Goal: Task Accomplishment & Management: Use online tool/utility

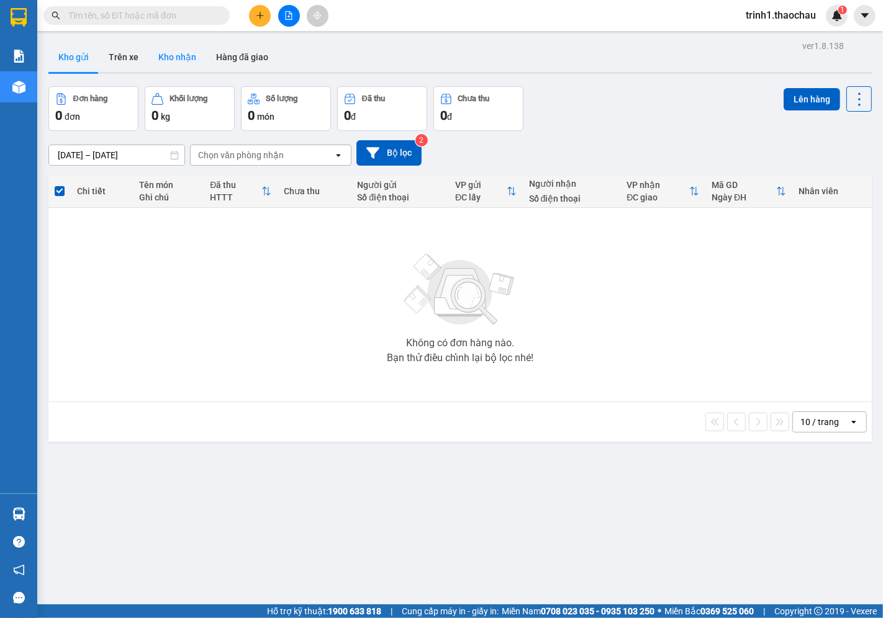
click at [185, 57] on button "Kho nhận" at bounding box center [177, 57] width 58 height 30
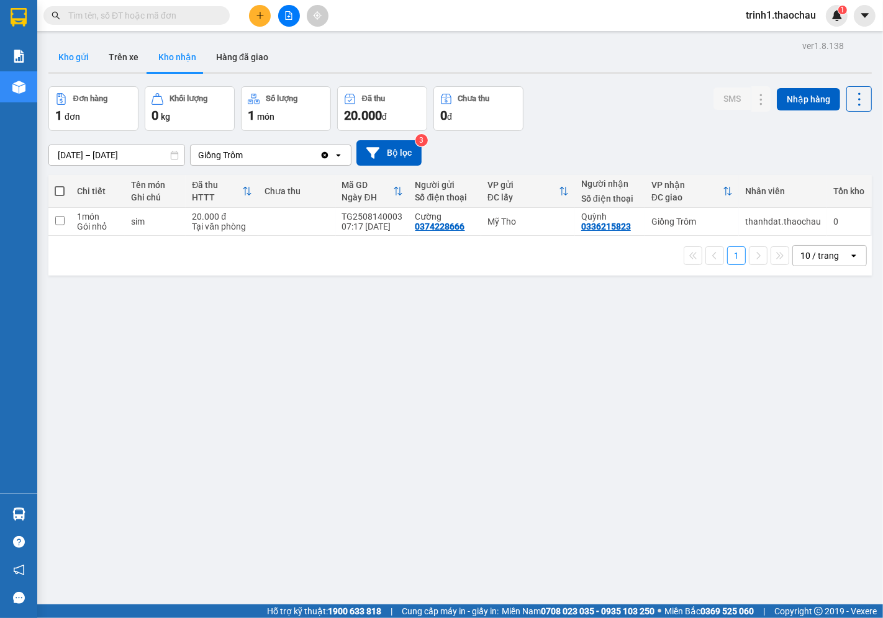
click at [78, 56] on button "Kho gửi" at bounding box center [73, 57] width 50 height 30
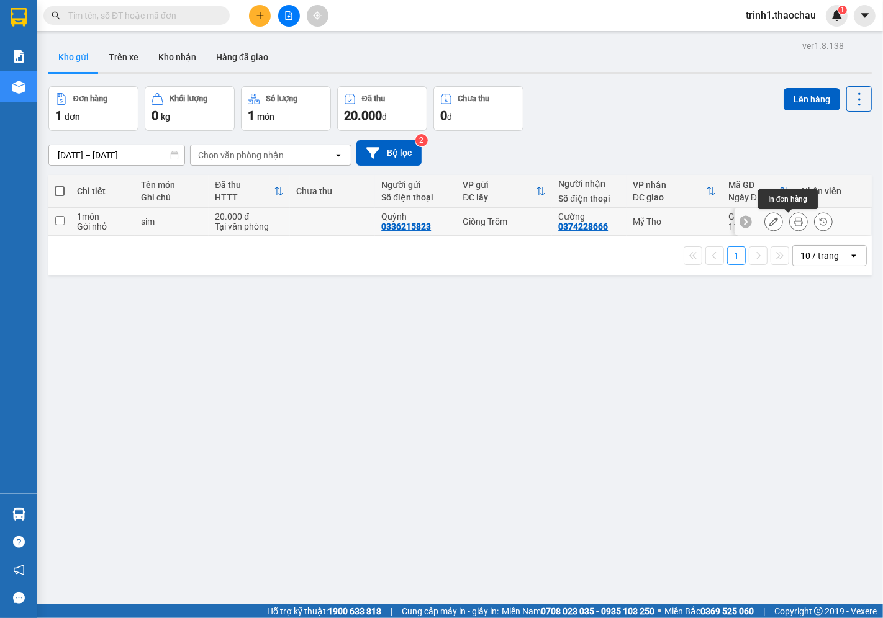
click at [794, 222] on icon at bounding box center [798, 221] width 9 height 9
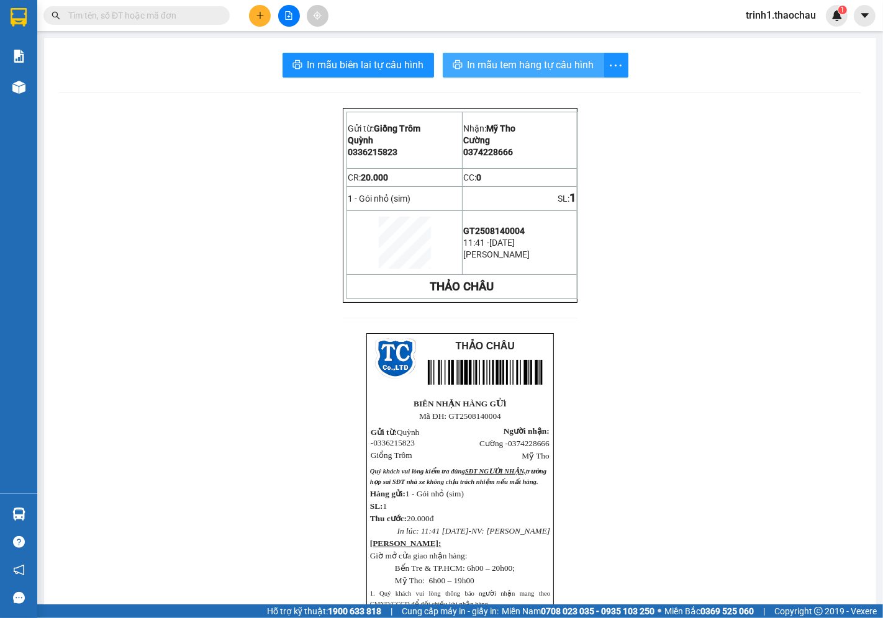
click at [529, 67] on span "In mẫu tem hàng tự cấu hình" at bounding box center [530, 65] width 127 height 16
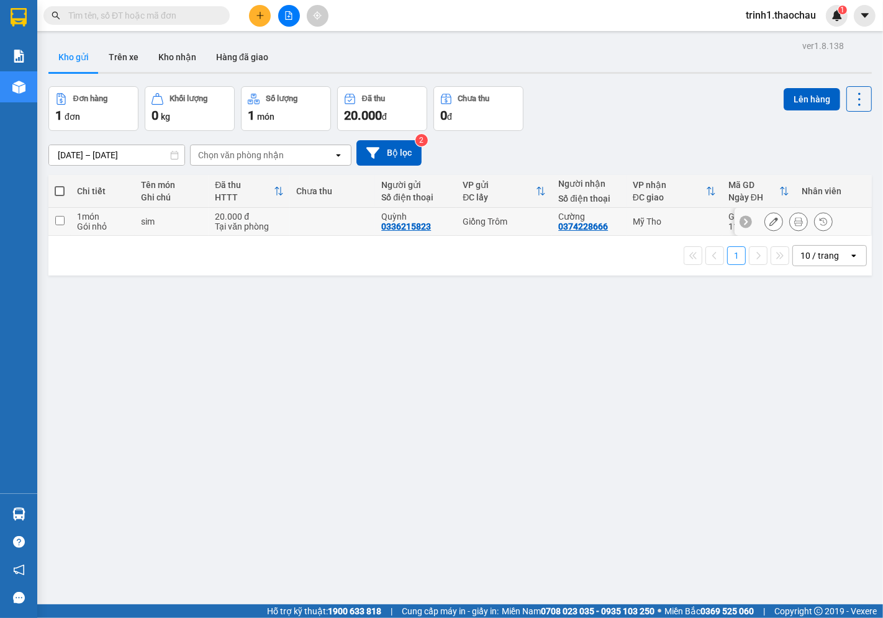
click at [59, 221] on input "checkbox" at bounding box center [59, 220] width 9 height 9
checkbox input "true"
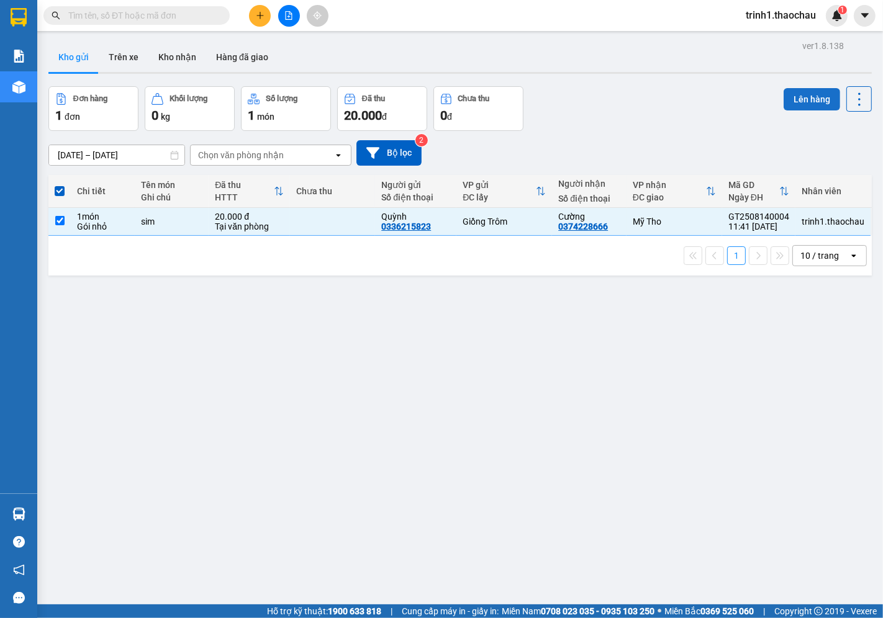
click at [792, 93] on button "Lên hàng" at bounding box center [811, 99] width 56 height 22
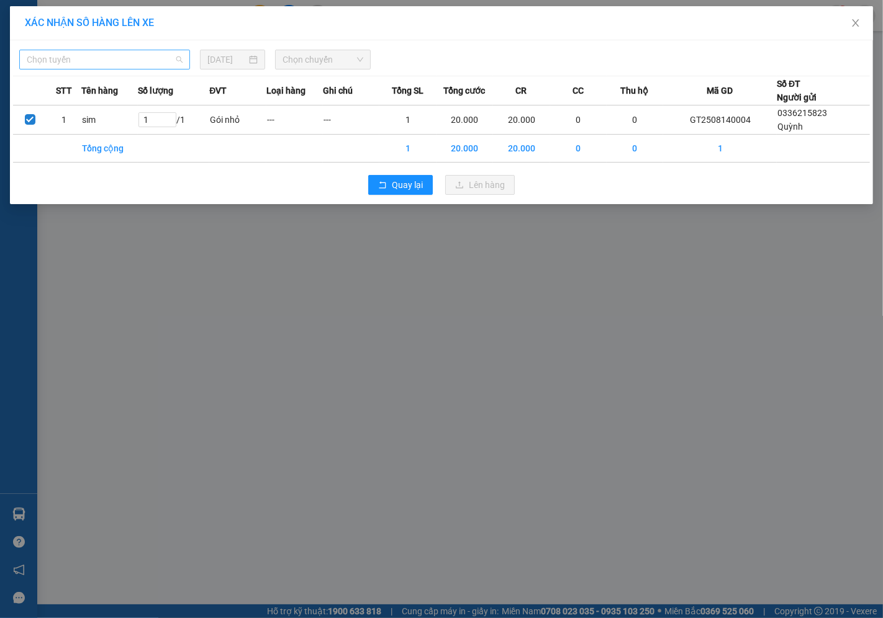
click at [56, 55] on span "Chọn tuyến" at bounding box center [105, 59] width 156 height 19
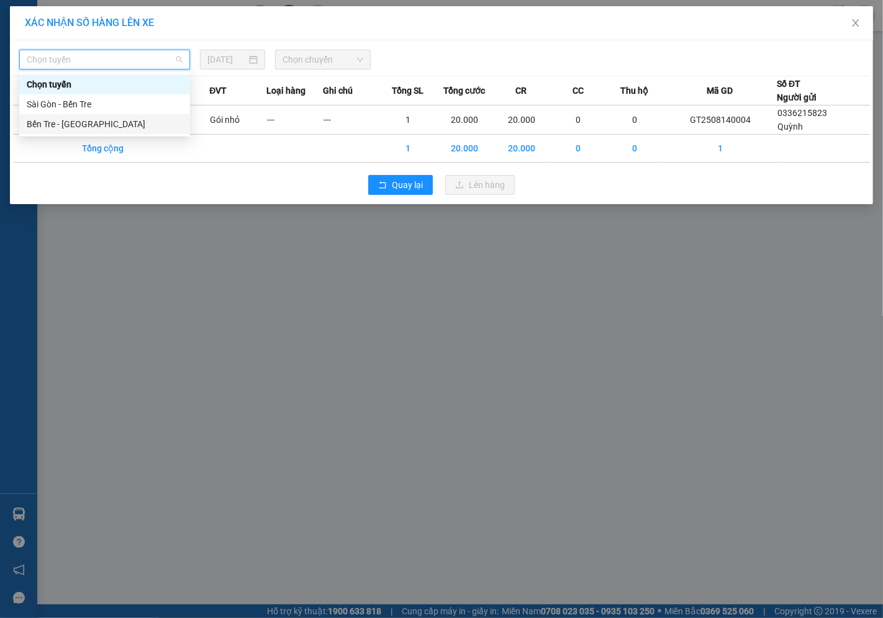
click at [52, 116] on div "Bến Tre - [GEOGRAPHIC_DATA]" at bounding box center [104, 124] width 171 height 20
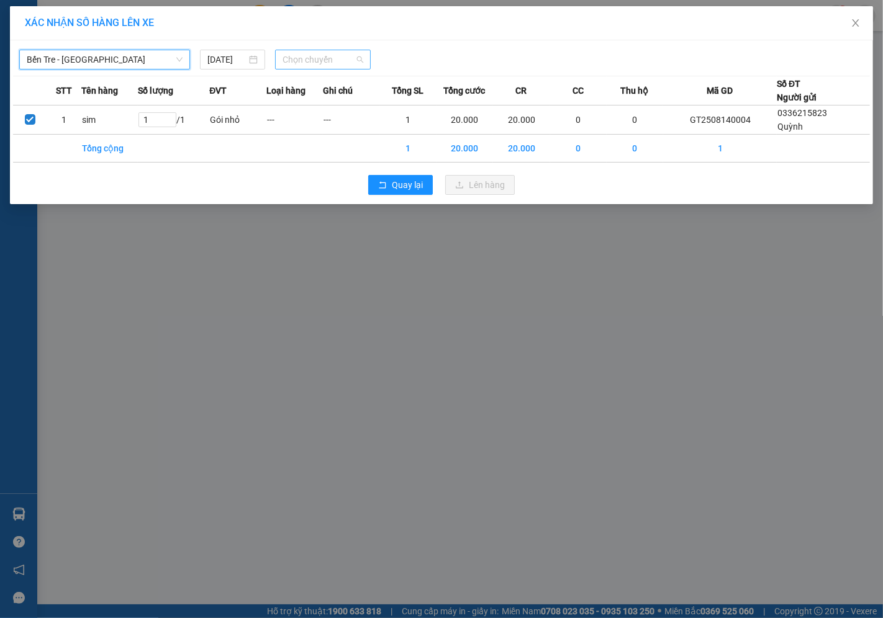
click at [290, 61] on span "Chọn chuyến" at bounding box center [322, 59] width 81 height 19
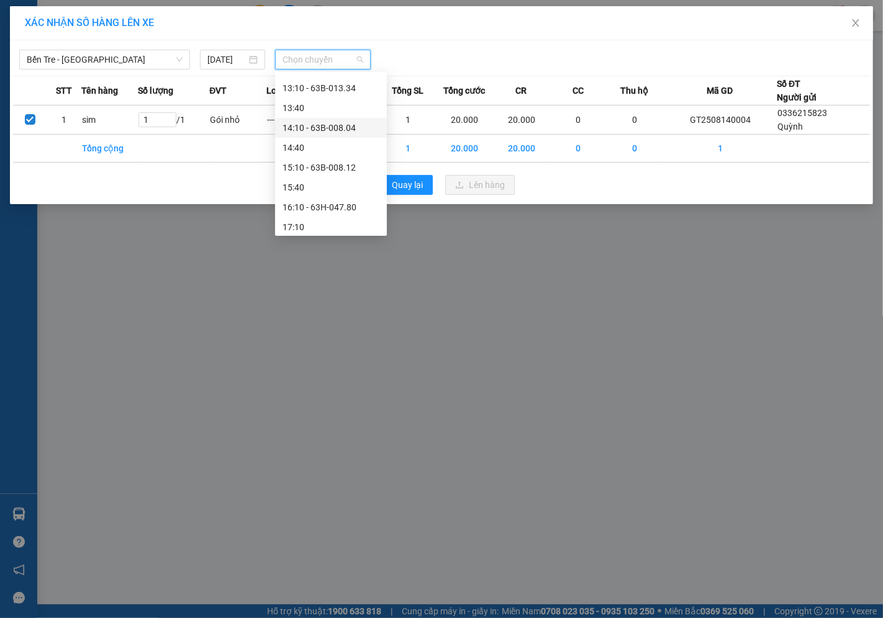
scroll to position [345, 0]
click at [334, 138] on div "12:40 - 63B-007.69" at bounding box center [330, 137] width 97 height 14
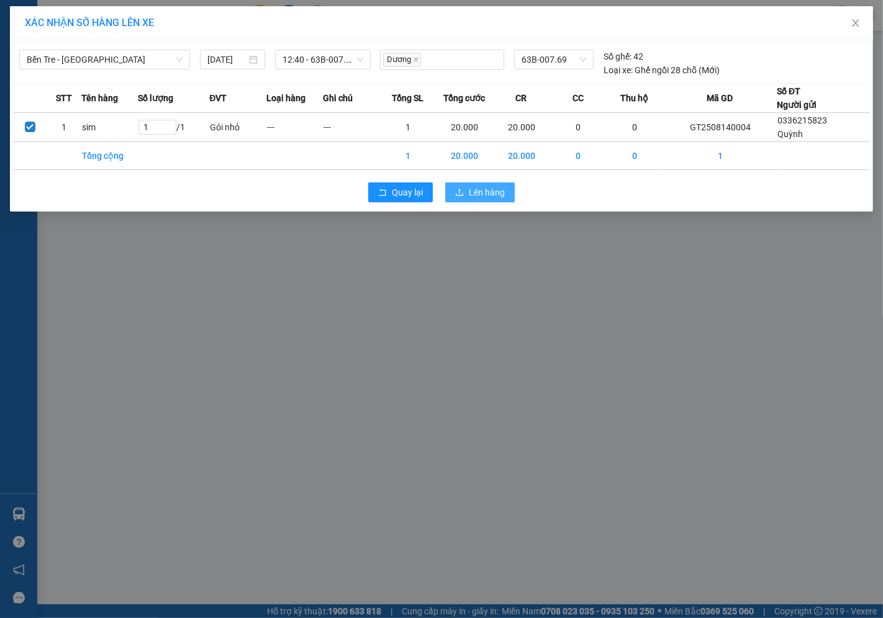
click at [481, 196] on span "Lên hàng" at bounding box center [487, 193] width 36 height 14
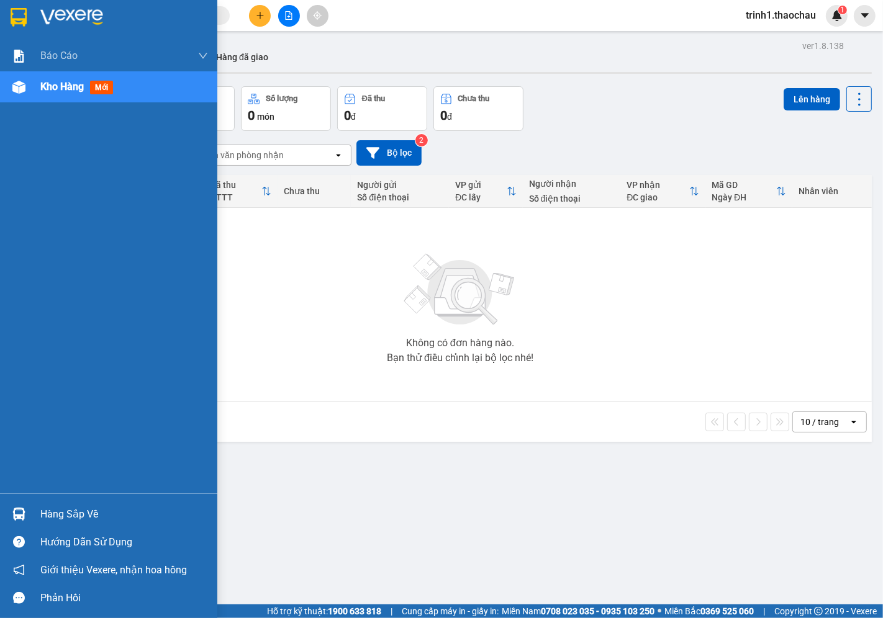
click at [75, 516] on div "Hàng sắp về" at bounding box center [124, 514] width 168 height 19
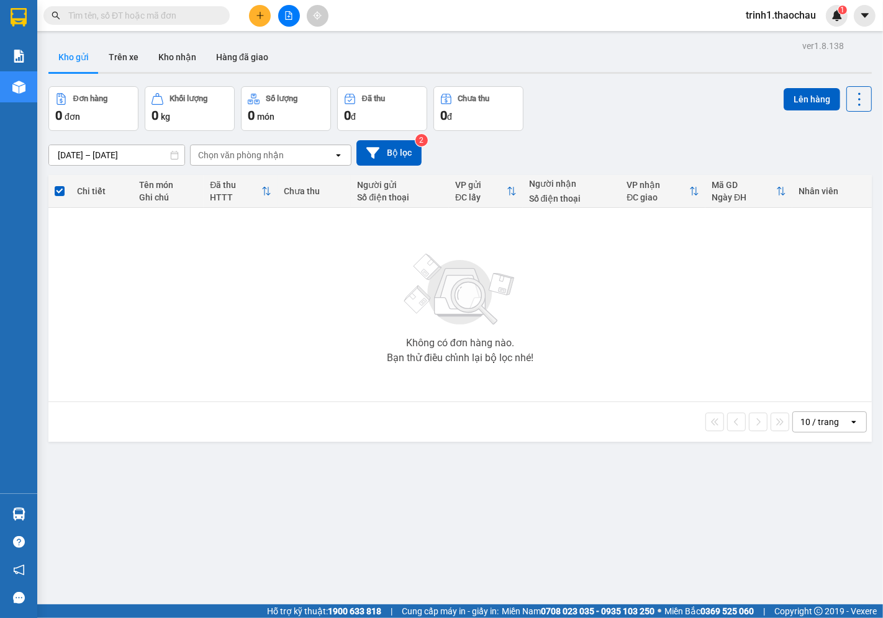
click at [652, 494] on section "Kết quả tìm kiếm ( 0 ) Bộ lọc No Data trinh1.thaochau 1 Báo cáo Báo cáo dòng ti…" at bounding box center [441, 309] width 883 height 618
